Goal: Information Seeking & Learning: Learn about a topic

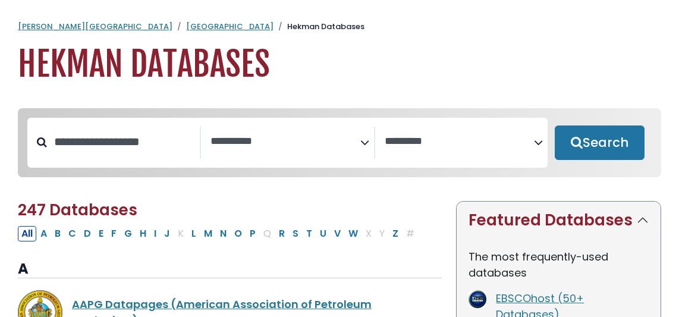
select select "Database Subject Filter"
select select "Database Vendors Filter"
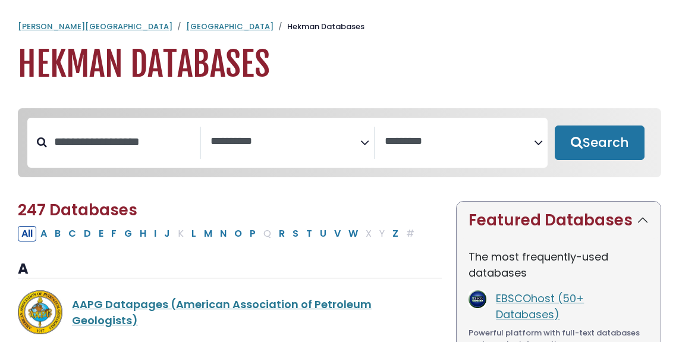
click at [186, 29] on link "[GEOGRAPHIC_DATA]" at bounding box center [229, 26] width 87 height 11
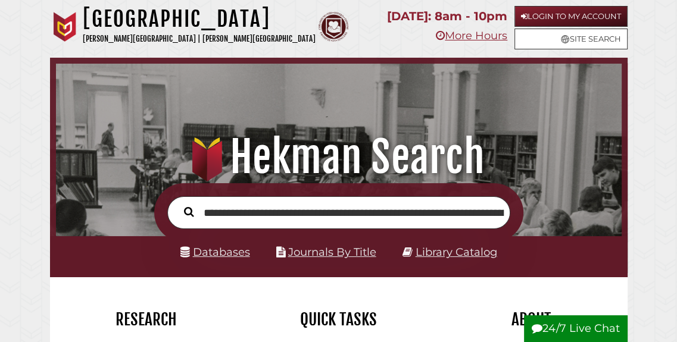
scroll to position [0, 603]
type input "**********"
click at [178, 204] on button "Search" at bounding box center [189, 211] width 22 height 15
